Goal: Find specific page/section: Find specific page/section

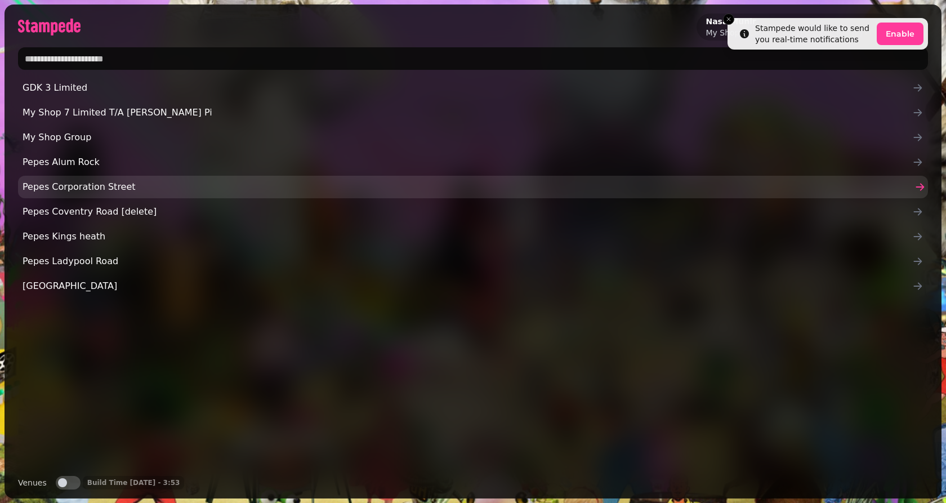
click at [266, 190] on span "Pepes Corporation Street" at bounding box center [468, 187] width 890 height 14
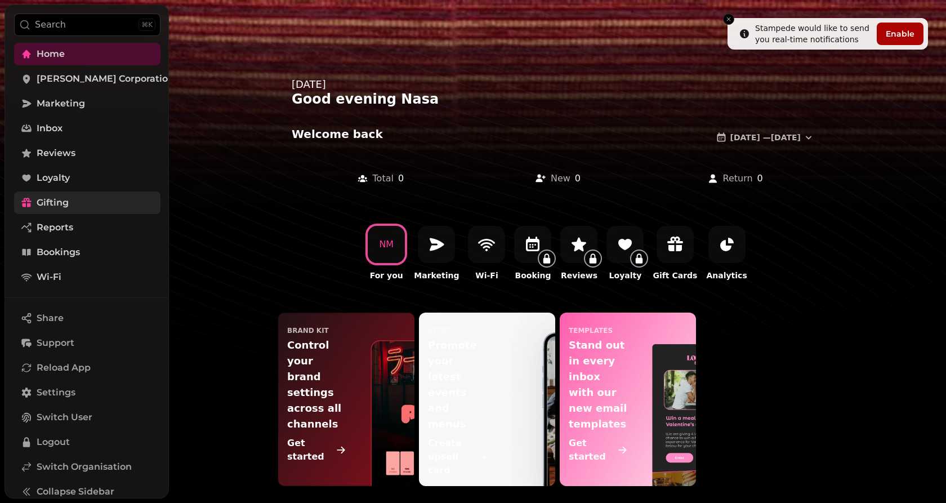
scroll to position [42, 0]
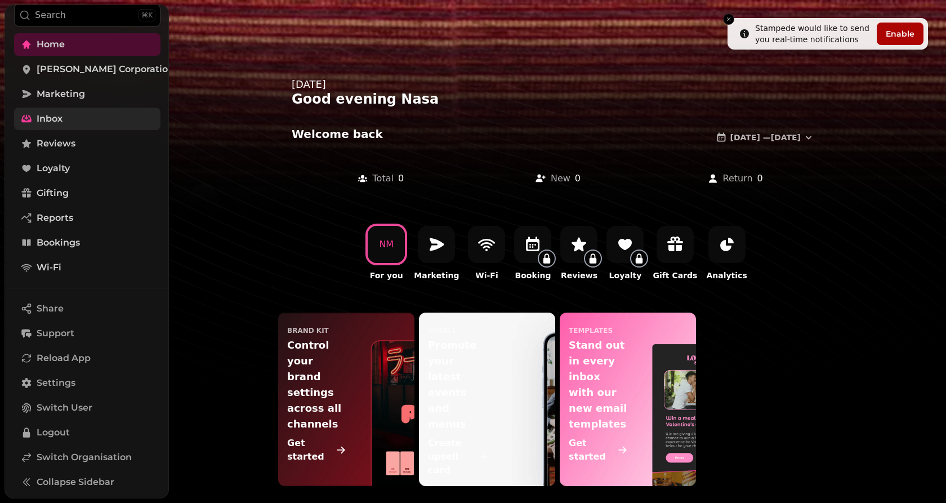
click at [104, 112] on link "Inbox" at bounding box center [87, 119] width 146 height 23
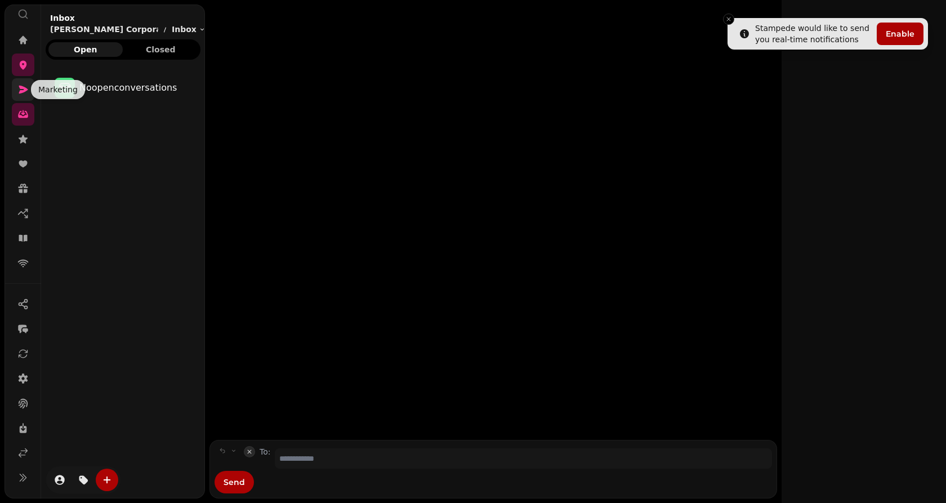
click at [26, 90] on icon at bounding box center [23, 90] width 9 height 8
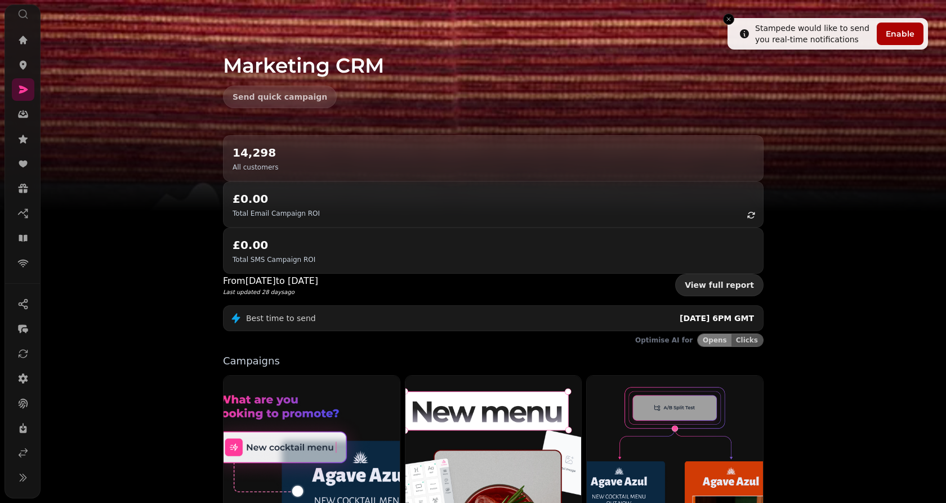
click at [701, 274] on link "View full report" at bounding box center [719, 285] width 88 height 23
